Goal: Navigation & Orientation: Find specific page/section

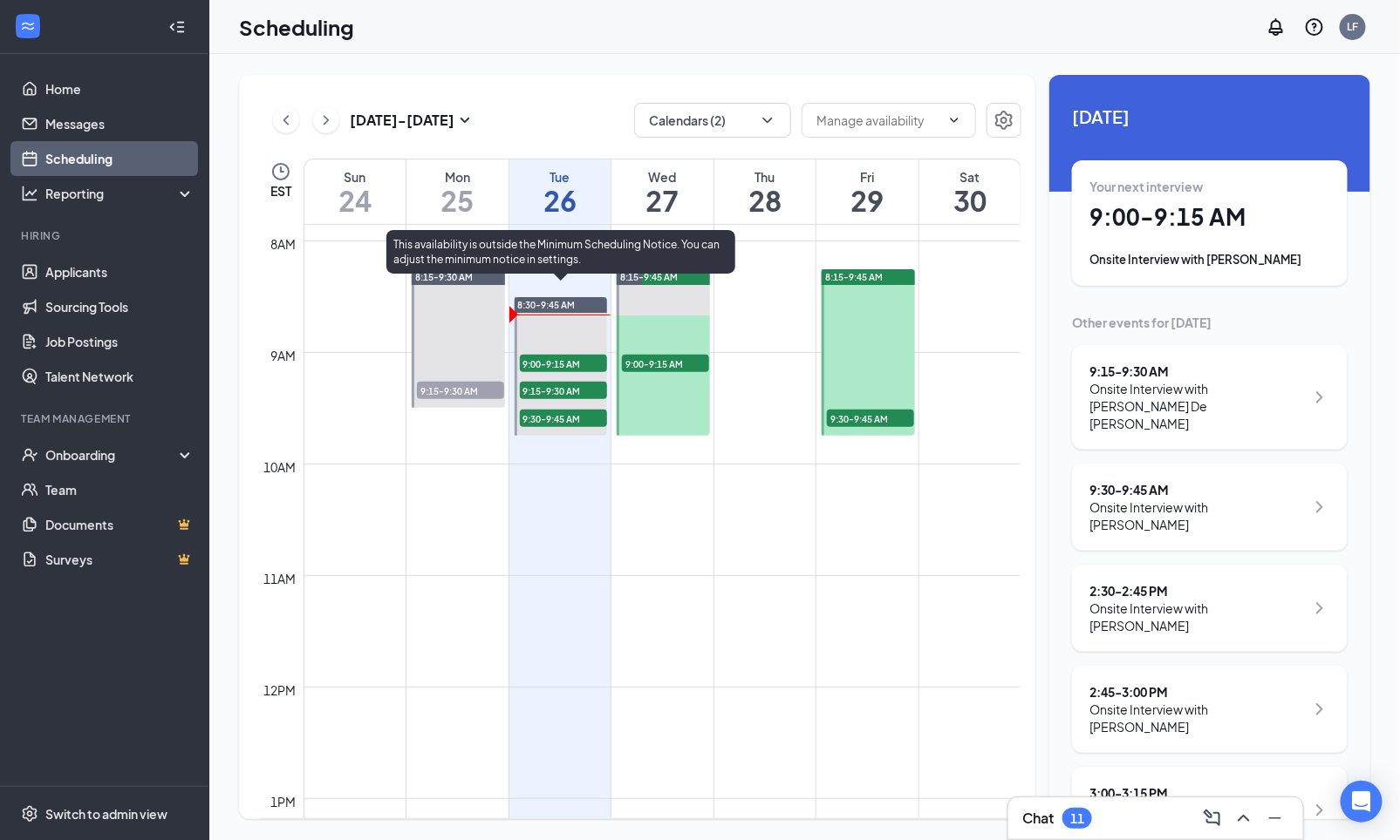
scroll to position [873, 0]
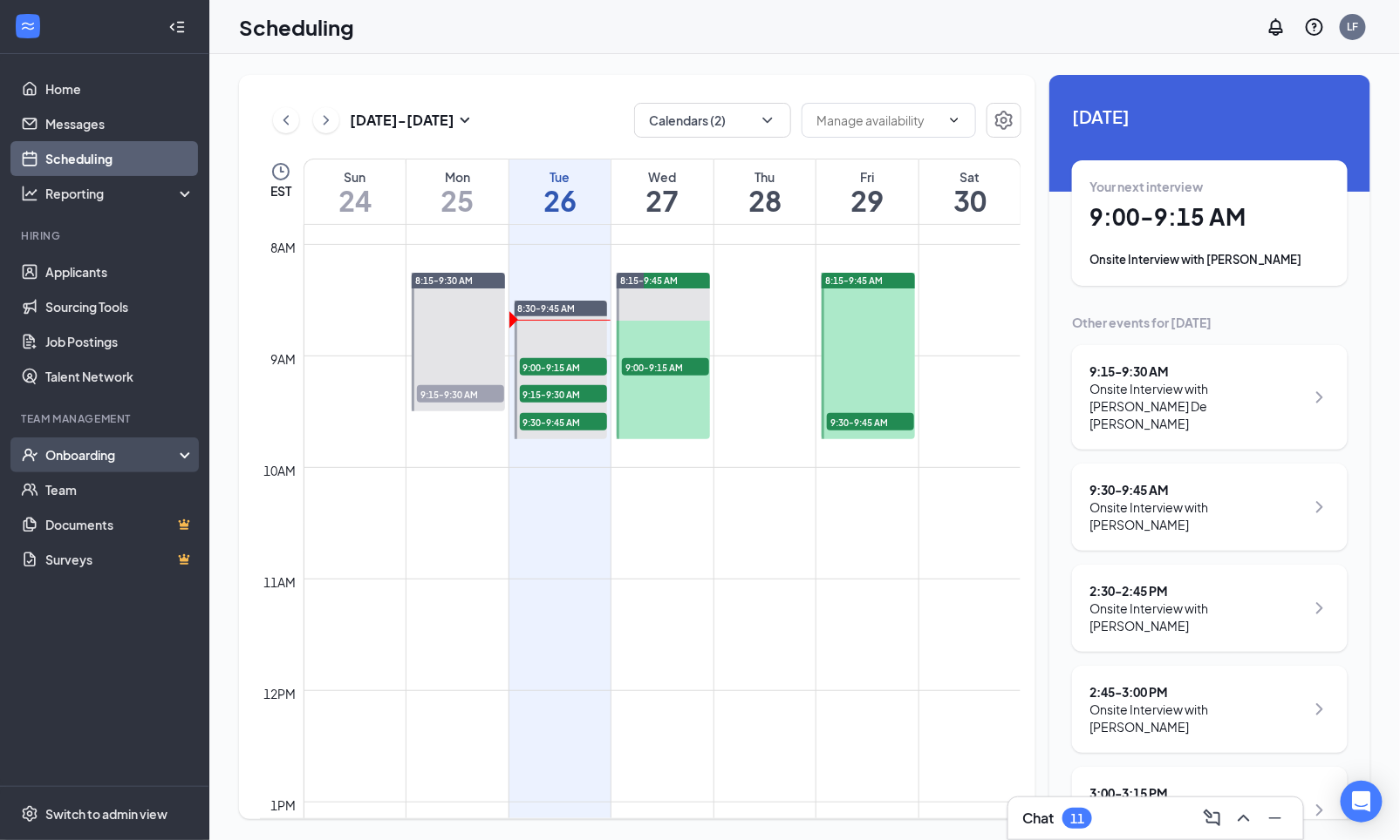
click at [72, 454] on div "Onboarding" at bounding box center [113, 455] width 134 height 17
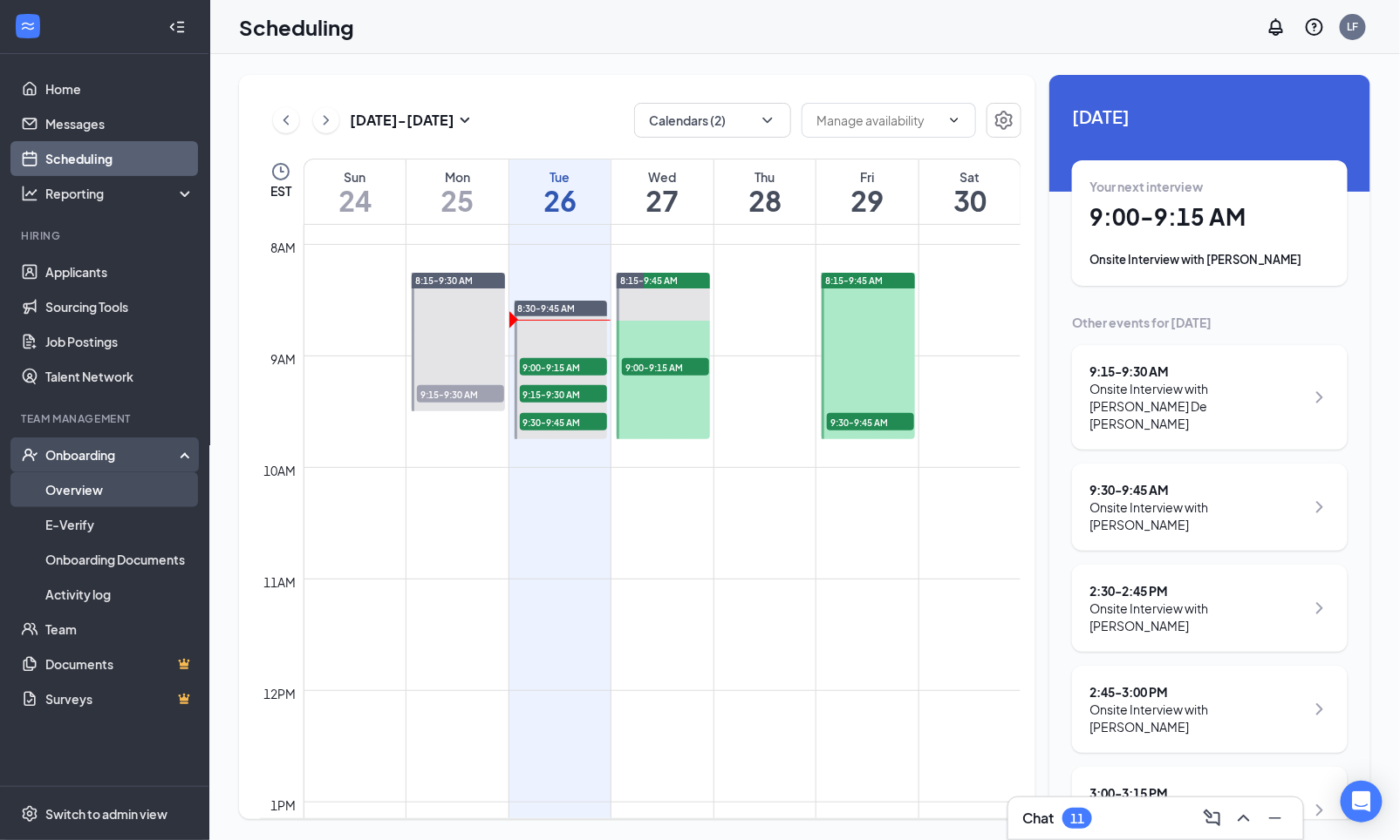
click at [77, 490] on link "Overview" at bounding box center [120, 489] width 149 height 35
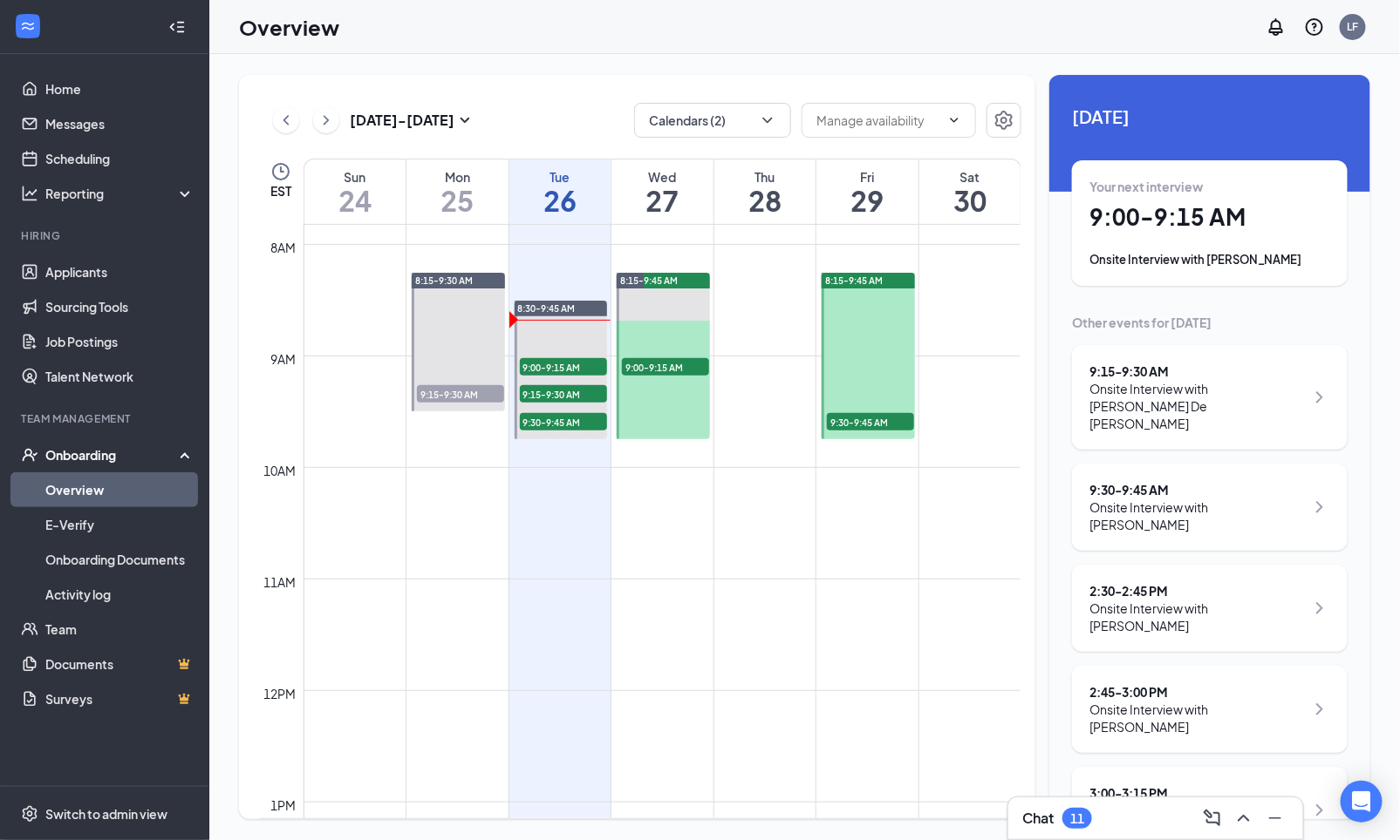
click at [122, 487] on link "Overview" at bounding box center [120, 489] width 149 height 35
click at [64, 493] on link "Overview" at bounding box center [120, 489] width 149 height 35
click at [100, 489] on link "Overview" at bounding box center [120, 489] width 149 height 35
click at [86, 447] on div "Onboarding" at bounding box center [113, 455] width 134 height 17
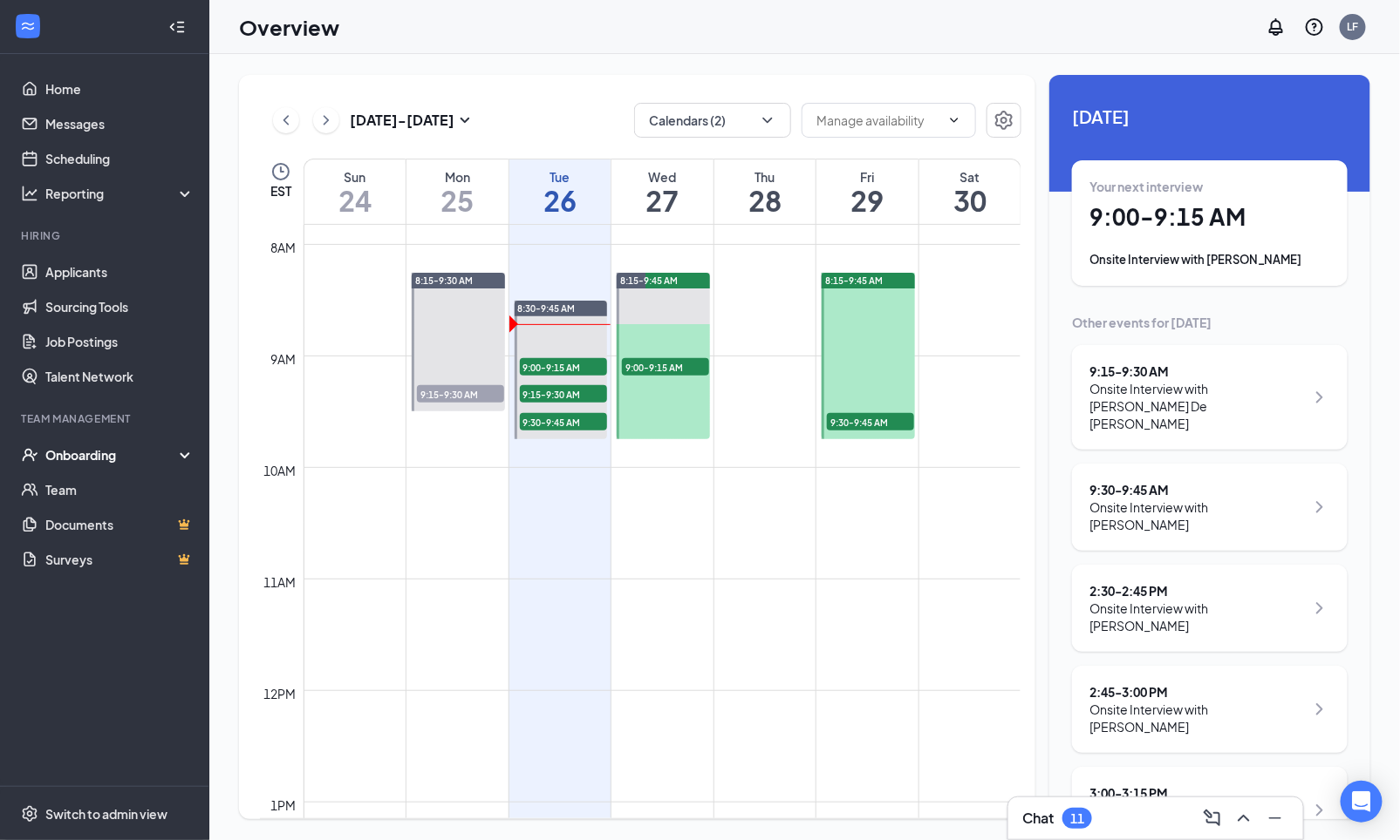
click at [76, 455] on div "Onboarding" at bounding box center [113, 455] width 134 height 17
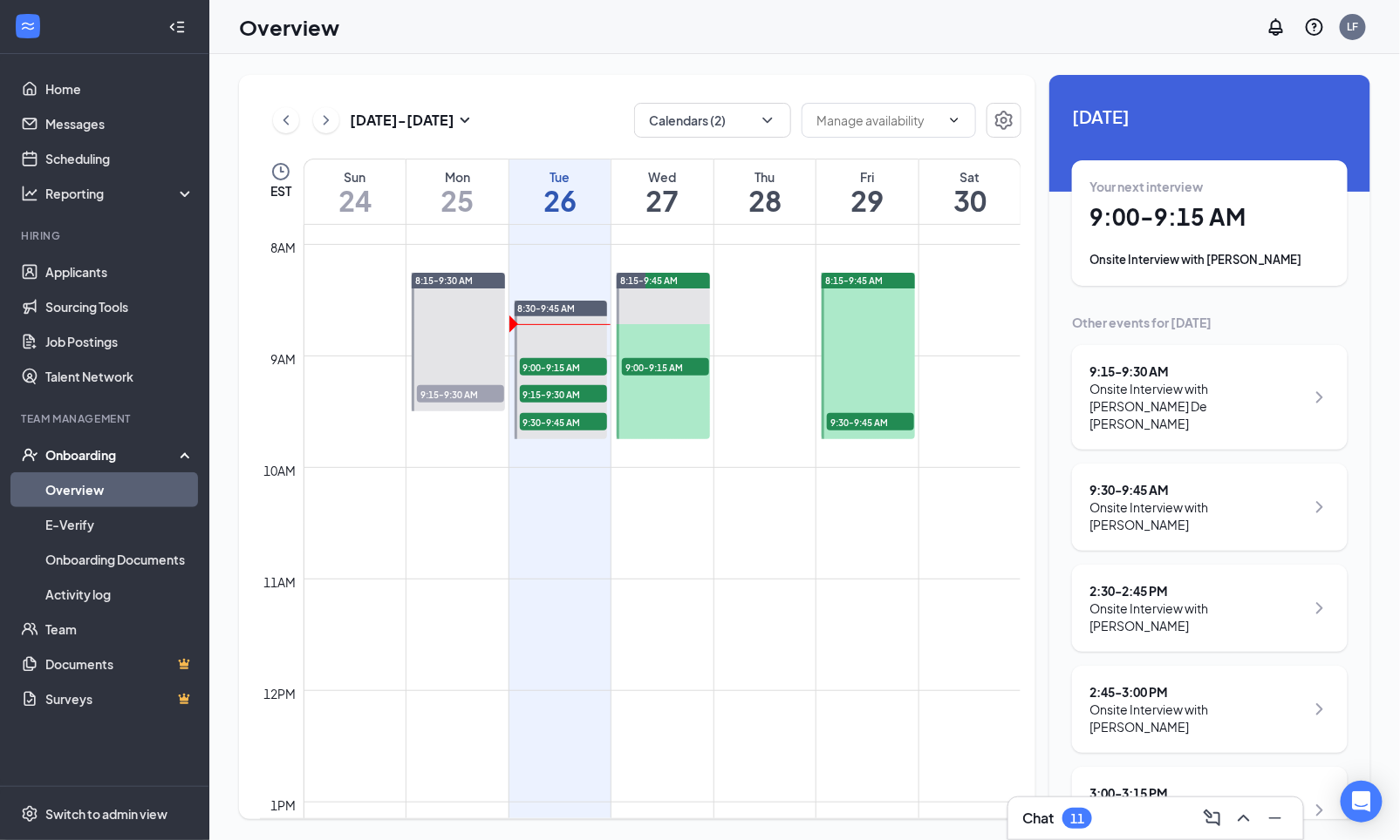
click at [67, 490] on link "Overview" at bounding box center [120, 489] width 149 height 35
click at [69, 522] on link "E-Verify" at bounding box center [120, 524] width 149 height 35
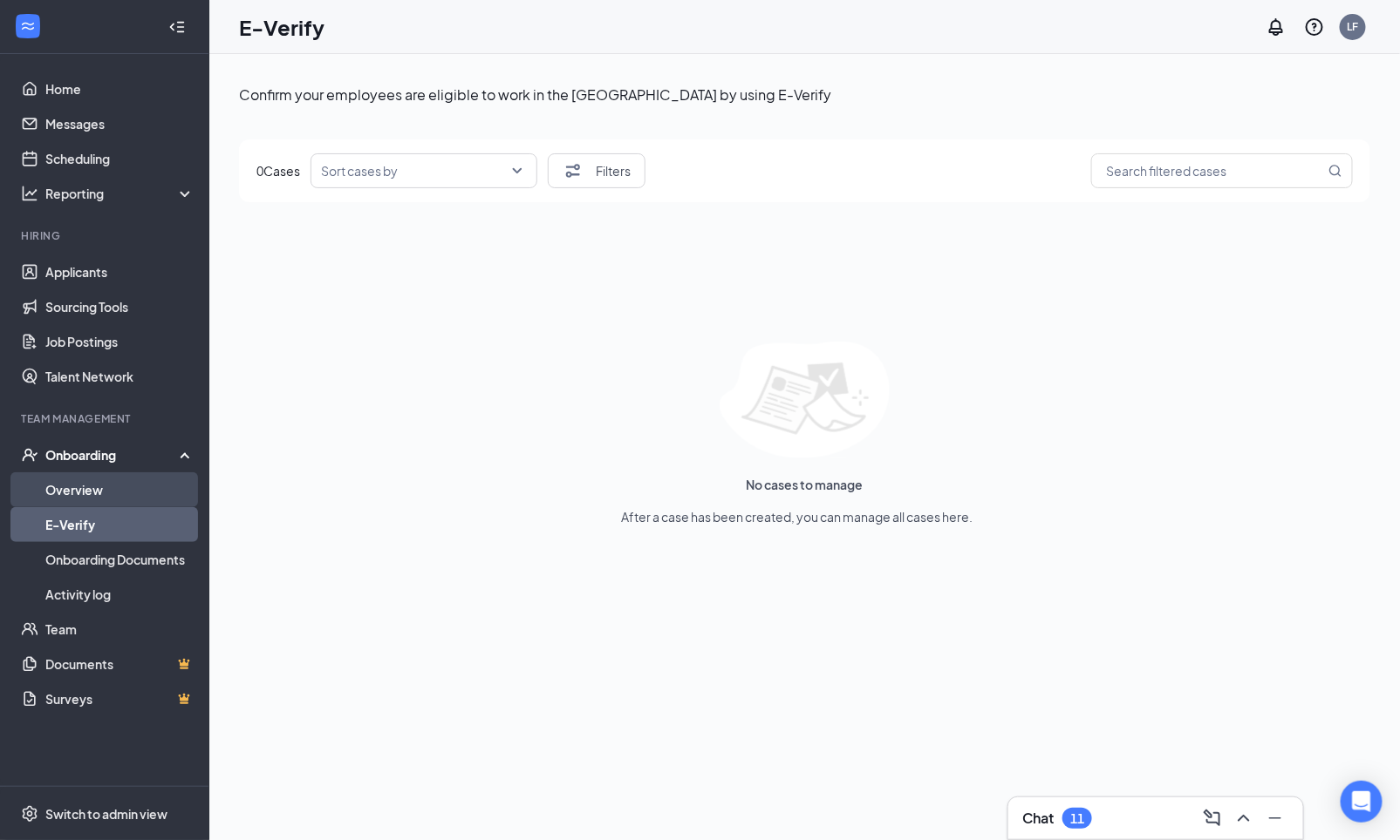
click at [81, 488] on link "Overview" at bounding box center [120, 489] width 149 height 35
